Goal: Task Accomplishment & Management: Complete application form

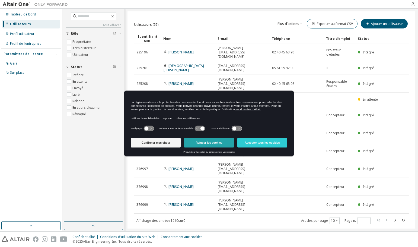
click at [222, 143] on font "Refuser les cookies" at bounding box center [209, 142] width 27 height 3
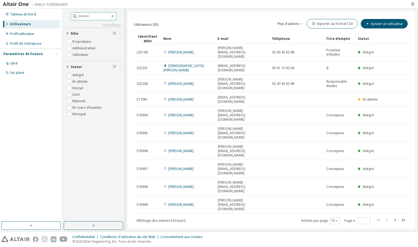
click at [87, 17] on input "text" at bounding box center [94, 16] width 33 height 5
type input "******"
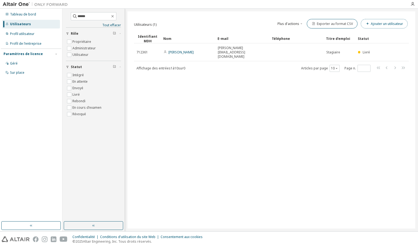
click at [393, 23] on font "Ajouter un utilisateur" at bounding box center [387, 23] width 32 height 5
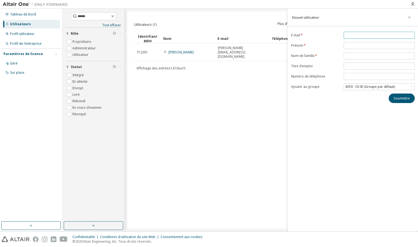
click at [353, 36] on input "email" at bounding box center [379, 35] width 68 height 4
type input "**********"
click at [356, 43] on span at bounding box center [379, 45] width 71 height 7
click at [357, 45] on input "text" at bounding box center [379, 45] width 68 height 4
type input "***"
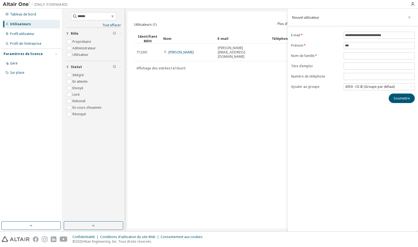
click at [267, 115] on div "Utilisateurs (1) Plus d'actions Importer à partir d'un fichier CSV Exporter au …" at bounding box center [272, 119] width 288 height 217
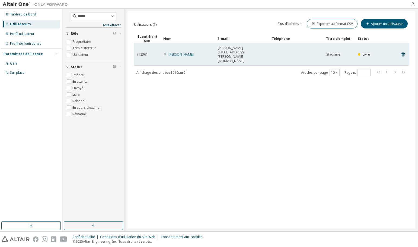
click at [182, 52] on font "Jeanne THOMAS" at bounding box center [181, 54] width 25 height 5
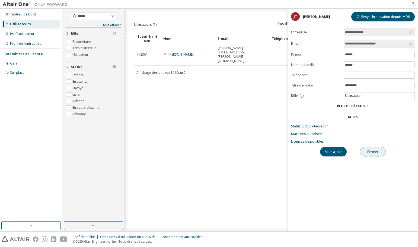
click at [376, 152] on font "Fermer" at bounding box center [373, 152] width 11 height 5
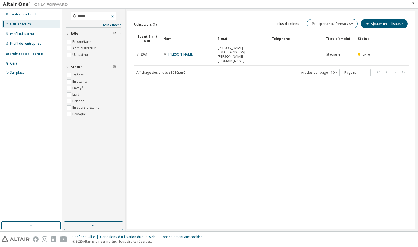
click at [114, 16] on icon "button" at bounding box center [112, 16] width 2 height 2
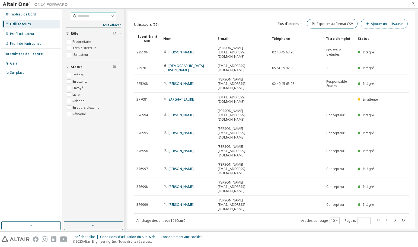
click at [397, 24] on font "Ajouter un utilisateur" at bounding box center [387, 23] width 32 height 5
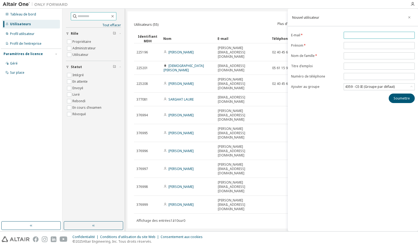
click at [355, 37] on input "email" at bounding box center [379, 35] width 68 height 4
type input "**********"
click at [350, 45] on input "text" at bounding box center [379, 45] width 68 height 4
type input "***"
click at [351, 58] on span at bounding box center [379, 55] width 71 height 7
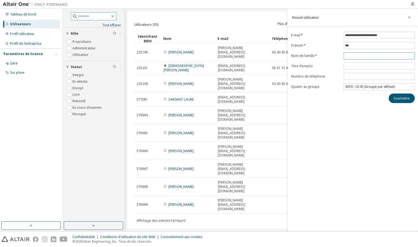
click at [352, 56] on input "text" at bounding box center [379, 56] width 68 height 4
type input "*****"
click at [366, 67] on input "text" at bounding box center [379, 66] width 68 height 4
type input "*********"
click at [402, 99] on font "Soumettre" at bounding box center [402, 98] width 16 height 5
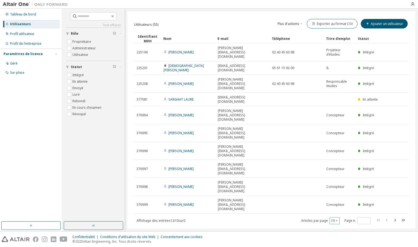
click at [339, 217] on div "10" at bounding box center [335, 220] width 10 height 7
click at [337, 219] on icon "button" at bounding box center [336, 220] width 3 height 3
click at [336, 184] on font "100" at bounding box center [336, 184] width 6 height 5
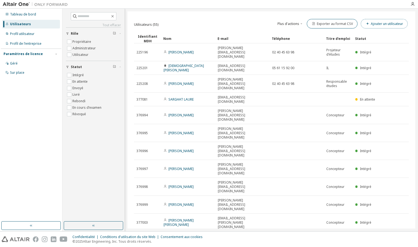
click at [388, 24] on font "Ajouter un utilisateur" at bounding box center [387, 23] width 32 height 5
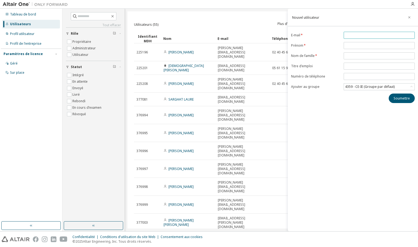
click at [348, 35] on input "email" at bounding box center [379, 35] width 68 height 4
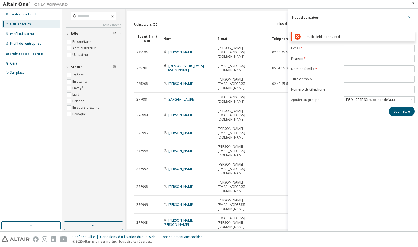
click at [410, 18] on icon "button" at bounding box center [410, 17] width 2 height 2
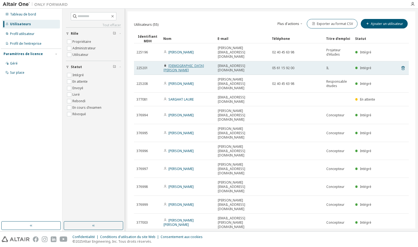
click at [181, 64] on font "[DEMOGRAPHIC_DATA][PERSON_NAME]" at bounding box center [184, 68] width 40 height 9
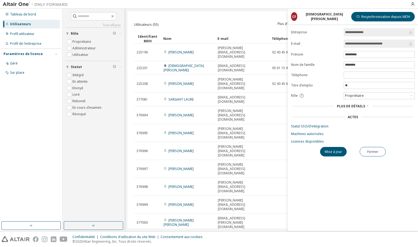
click at [106, 118] on div "Intégré En attente Envoyé Livré Rebondi En cours d'examen Révoqué" at bounding box center [93, 96] width 55 height 48
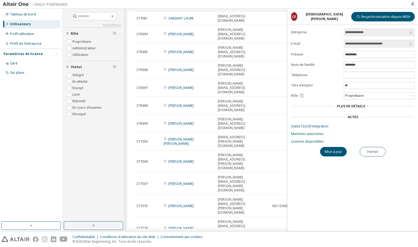
scroll to position [226, 0]
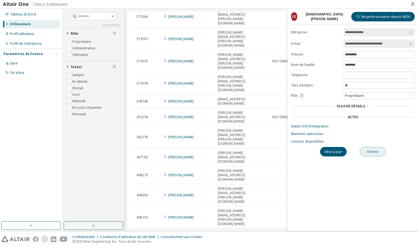
click at [371, 150] on font "Fermer" at bounding box center [373, 152] width 11 height 5
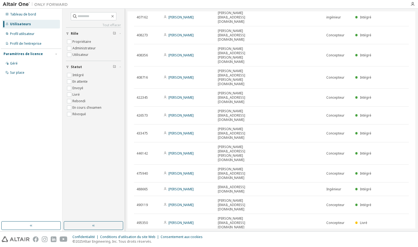
scroll to position [387, 0]
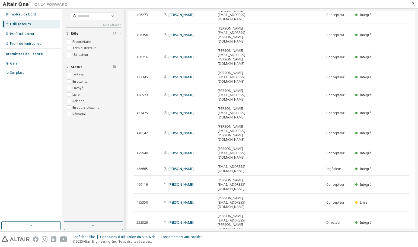
click at [321, 203] on div "100" at bounding box center [332, 203] width 43 height 7
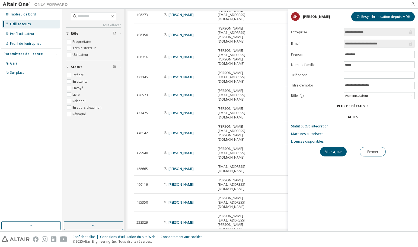
scroll to position [387, 0]
click at [339, 151] on font "Mise à jour" at bounding box center [333, 152] width 17 height 5
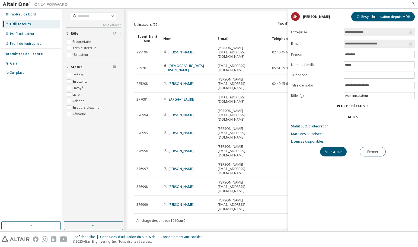
click at [209, 175] on div "Utilisateurs (55) Plus d'actions Importer à partir d'un fichier CSV Exporter au…" at bounding box center [272, 119] width 288 height 217
click at [333, 154] on font "Mise à jour" at bounding box center [333, 152] width 17 height 5
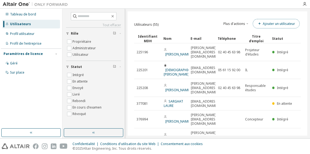
click at [278, 24] on font "Ajouter un utilisateur" at bounding box center [279, 23] width 32 height 5
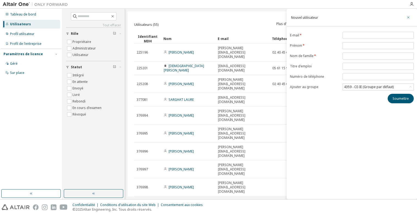
click at [310, 16] on icon "button" at bounding box center [408, 17] width 4 height 4
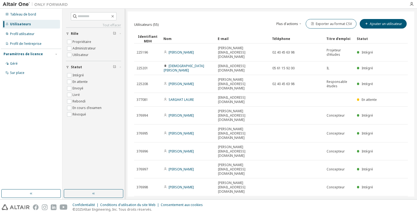
click at [310, 154] on font "100" at bounding box center [335, 184] width 6 height 5
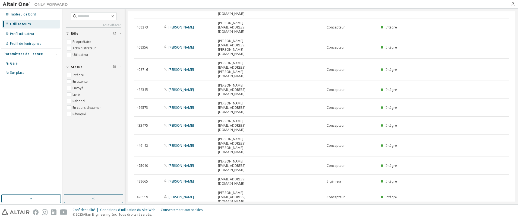
scroll to position [378, 0]
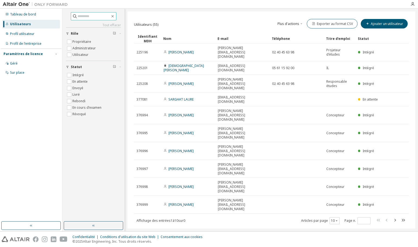
click at [83, 13] on span at bounding box center [94, 16] width 46 height 8
click at [86, 17] on input "text" at bounding box center [94, 16] width 33 height 5
type input "******"
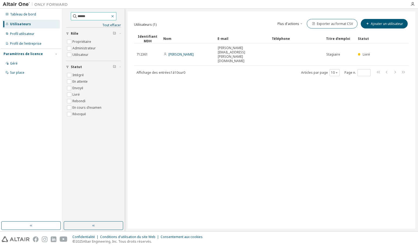
click at [115, 17] on icon "button" at bounding box center [112, 16] width 4 height 4
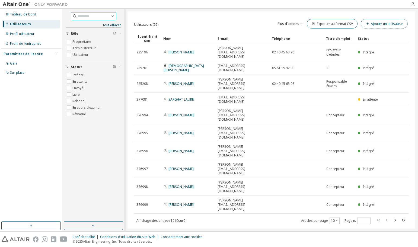
click at [389, 27] on button "Ajouter un utilisateur" at bounding box center [384, 24] width 47 height 10
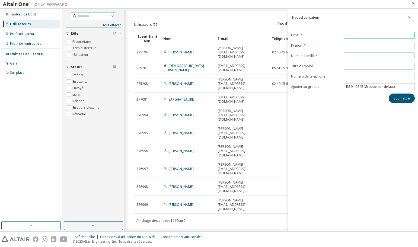
click at [355, 35] on input "email" at bounding box center [379, 35] width 68 height 4
type input "**********"
click at [358, 45] on input "text" at bounding box center [379, 45] width 68 height 4
type input "********"
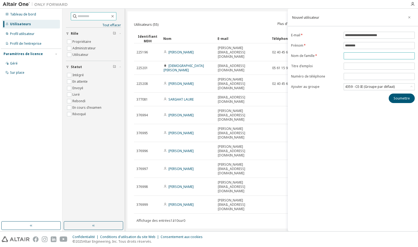
click at [356, 58] on input "text" at bounding box center [379, 56] width 68 height 4
type input "*****"
click at [399, 99] on font "Soumettre" at bounding box center [402, 98] width 16 height 5
